Goal: Transaction & Acquisition: Book appointment/travel/reservation

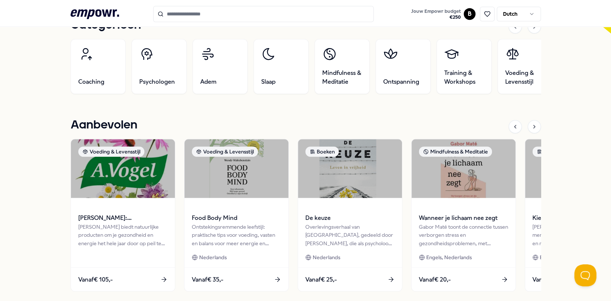
scroll to position [257, 0]
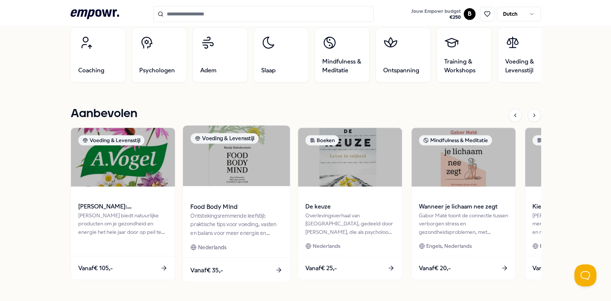
click at [219, 223] on div "Ontstekingsremmende leefstijl: praktische tips voor voeding, vasten en balans v…" at bounding box center [236, 224] width 92 height 25
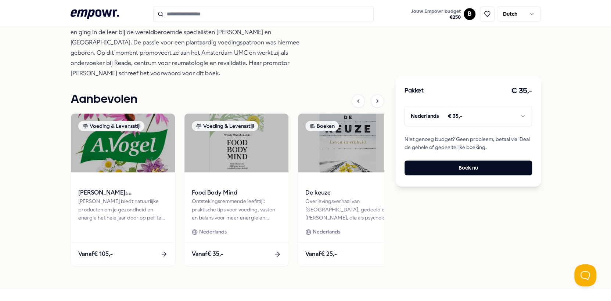
scroll to position [525, 0]
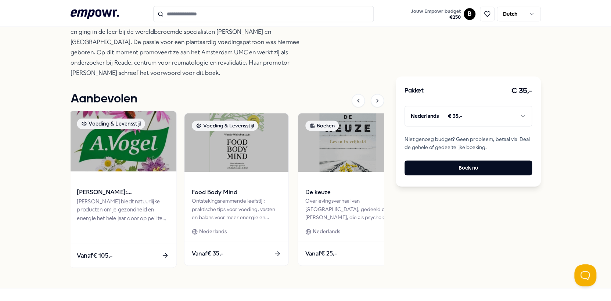
click at [99, 254] on span "Vanaf € 105,-" at bounding box center [95, 256] width 36 height 10
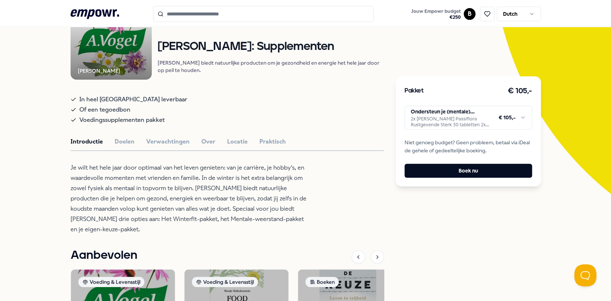
scroll to position [76, 0]
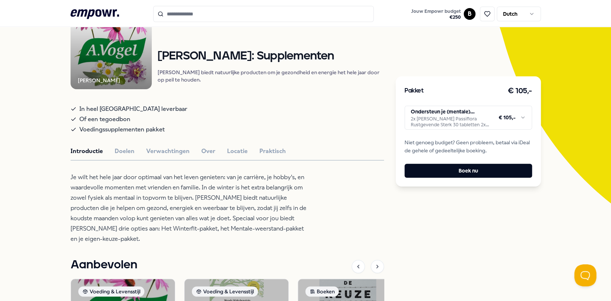
click at [443, 125] on html ".empowr-logo_svg__cls-1{fill:#03032f} Jouw Empowr budget € 250 B Dutch Alle cat…" at bounding box center [305, 150] width 611 height 301
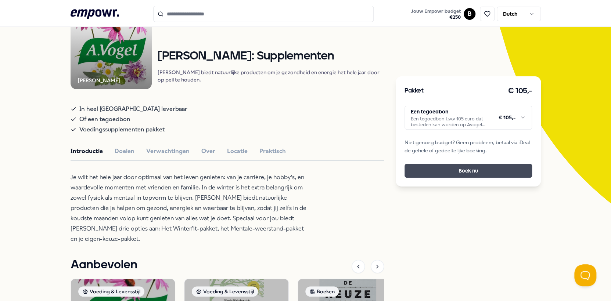
click at [445, 171] on button "Boek nu" at bounding box center [469, 171] width 128 height 14
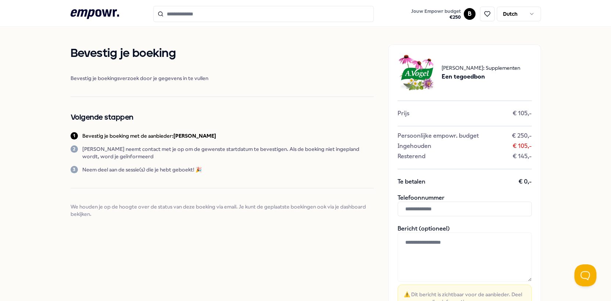
click at [414, 209] on input "text" at bounding box center [465, 209] width 134 height 15
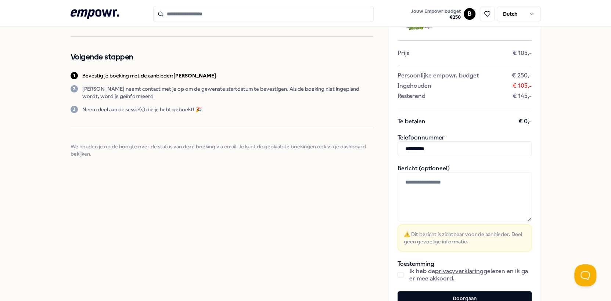
scroll to position [74, 0]
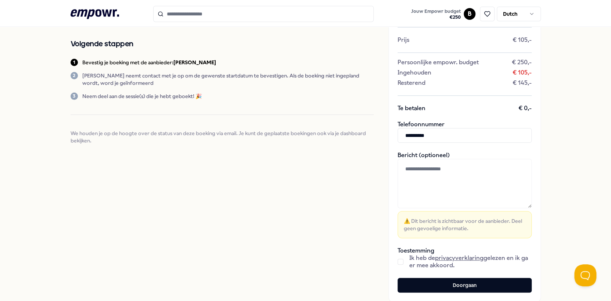
type input "**********"
click at [398, 262] on button "button" at bounding box center [401, 262] width 6 height 6
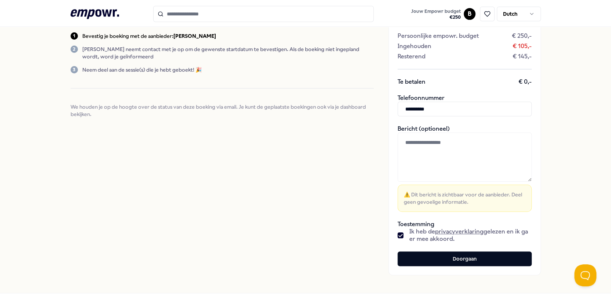
scroll to position [128, 0]
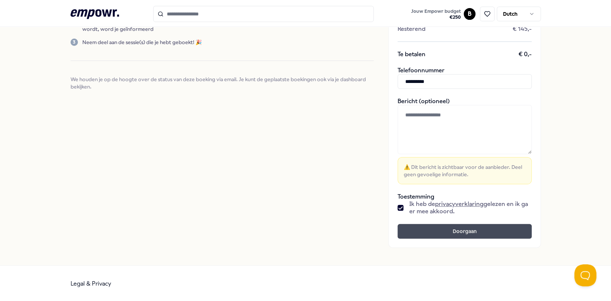
click at [476, 232] on button "Doorgaan" at bounding box center [465, 231] width 134 height 15
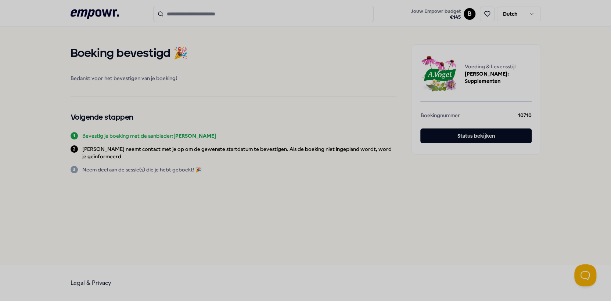
click at [286, 182] on div at bounding box center [305, 150] width 611 height 301
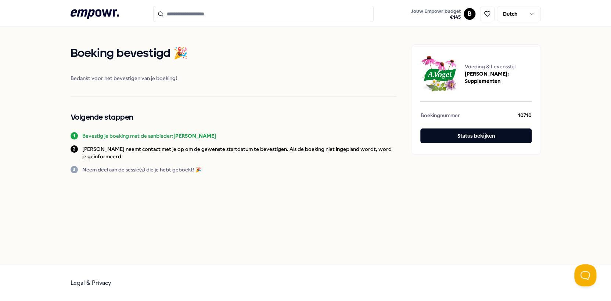
click at [466, 15] on html ".empowr-logo_svg__cls-1{fill:#03032f} Jouw Empowr budget € 145 B Dutch Boeking …" at bounding box center [305, 150] width 611 height 301
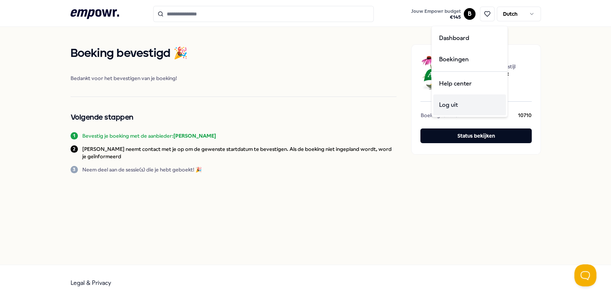
click at [446, 104] on div "Log uit" at bounding box center [469, 104] width 73 height 21
